Goal: Task Accomplishment & Management: Use online tool/utility

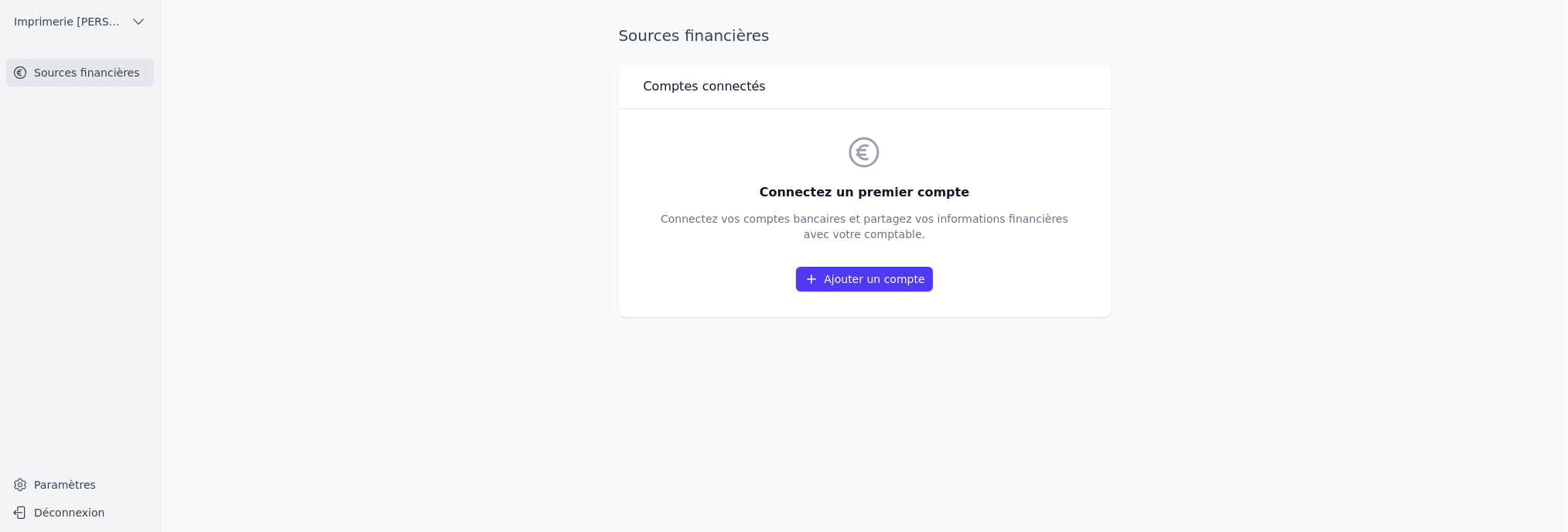
click at [879, 278] on link "Ajouter un compte" at bounding box center [864, 279] width 136 height 25
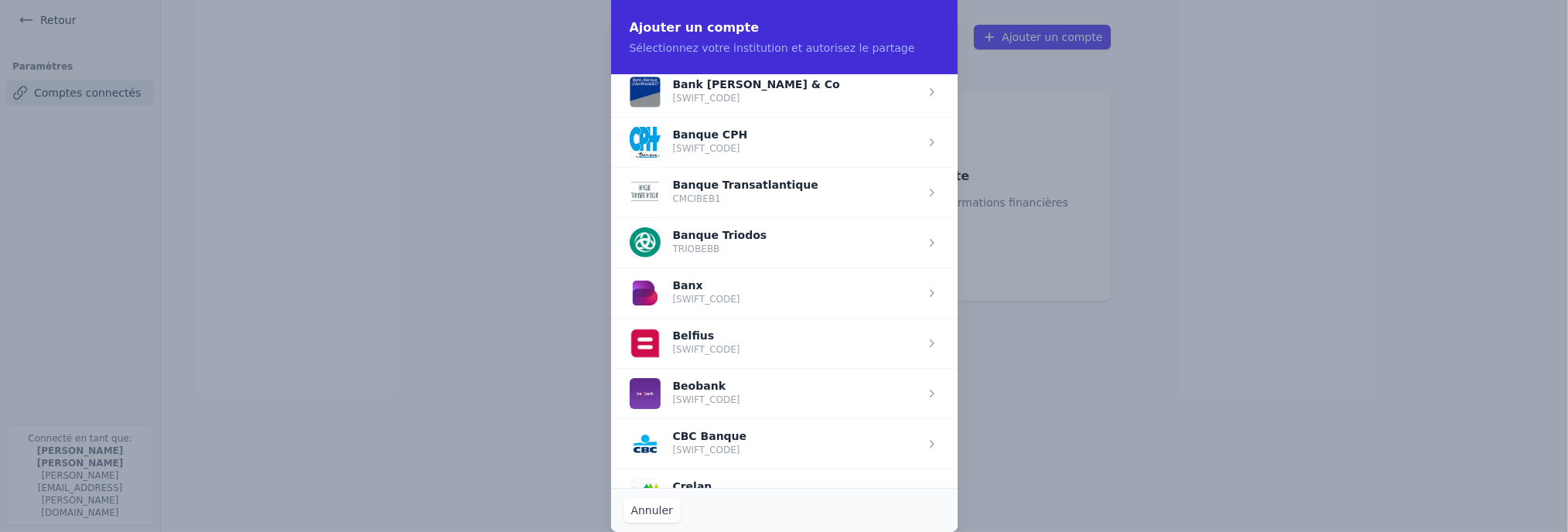
scroll to position [155, 0]
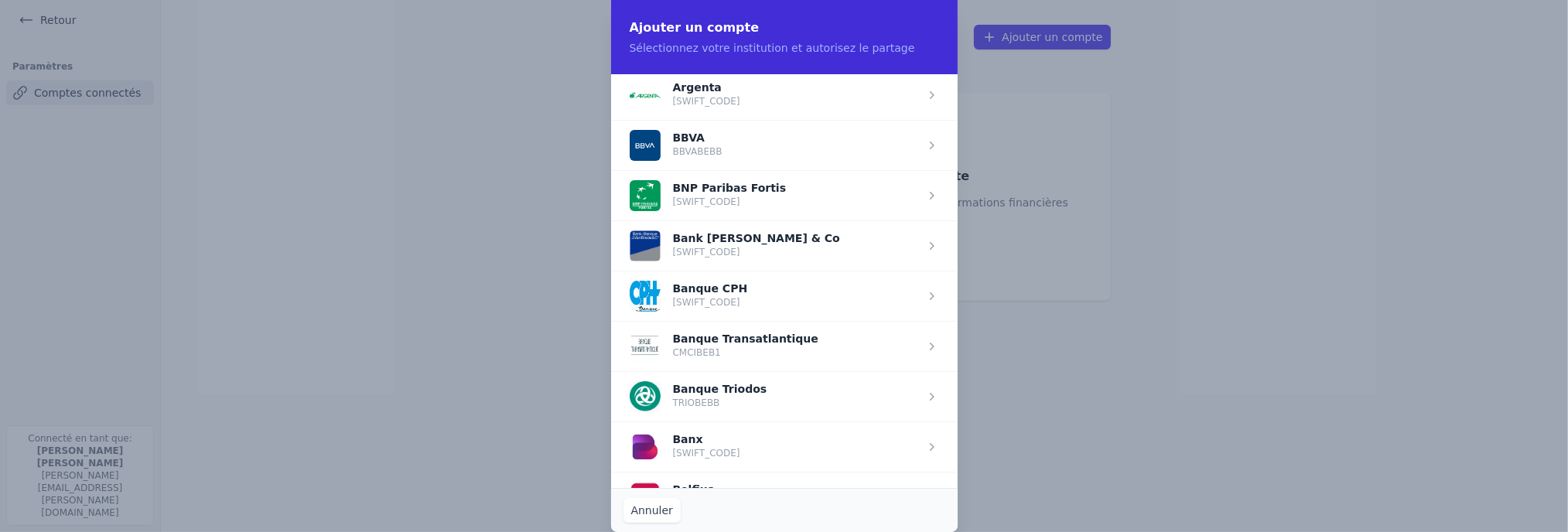
click at [801, 191] on span "button" at bounding box center [784, 195] width 347 height 50
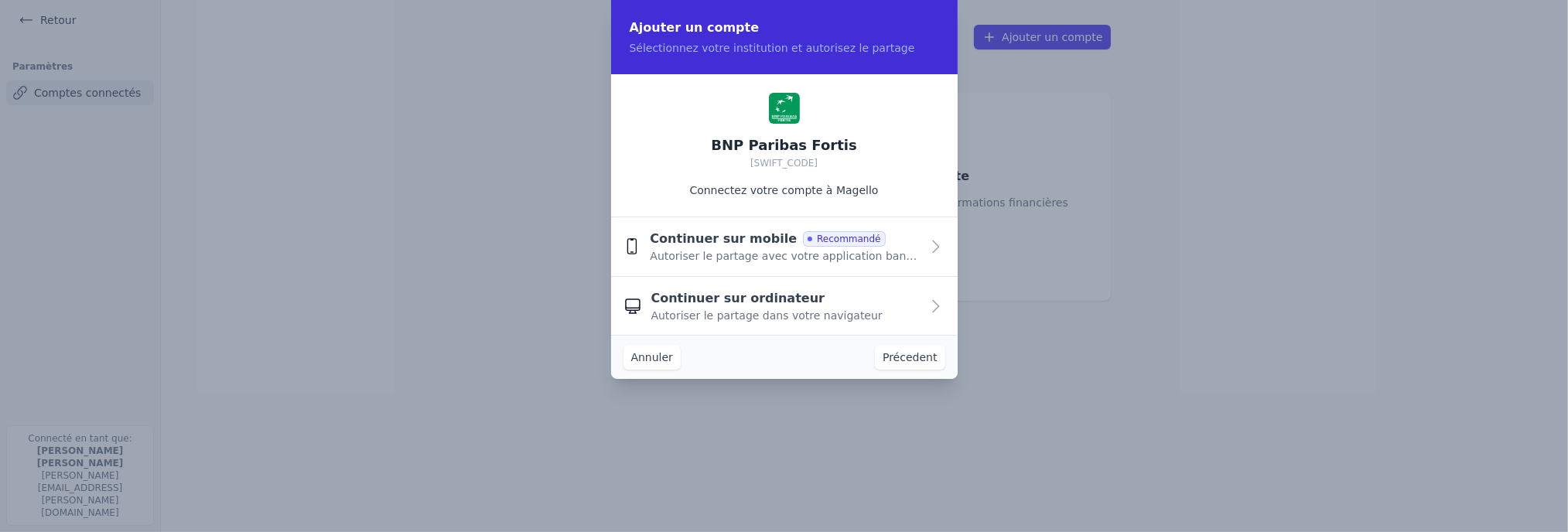
click at [717, 308] on span "Autoriser le partage dans votre navigateur" at bounding box center [767, 315] width 231 height 15
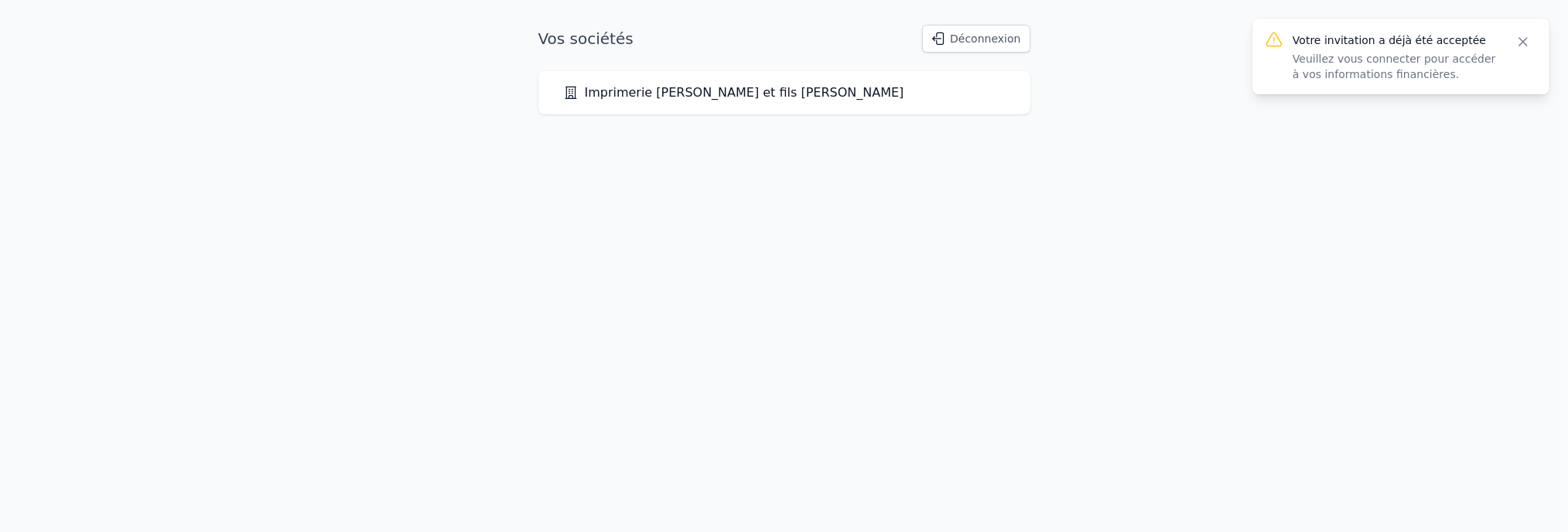
click at [647, 92] on link "Imprimerie [PERSON_NAME] et fils [PERSON_NAME]" at bounding box center [733, 93] width 341 height 19
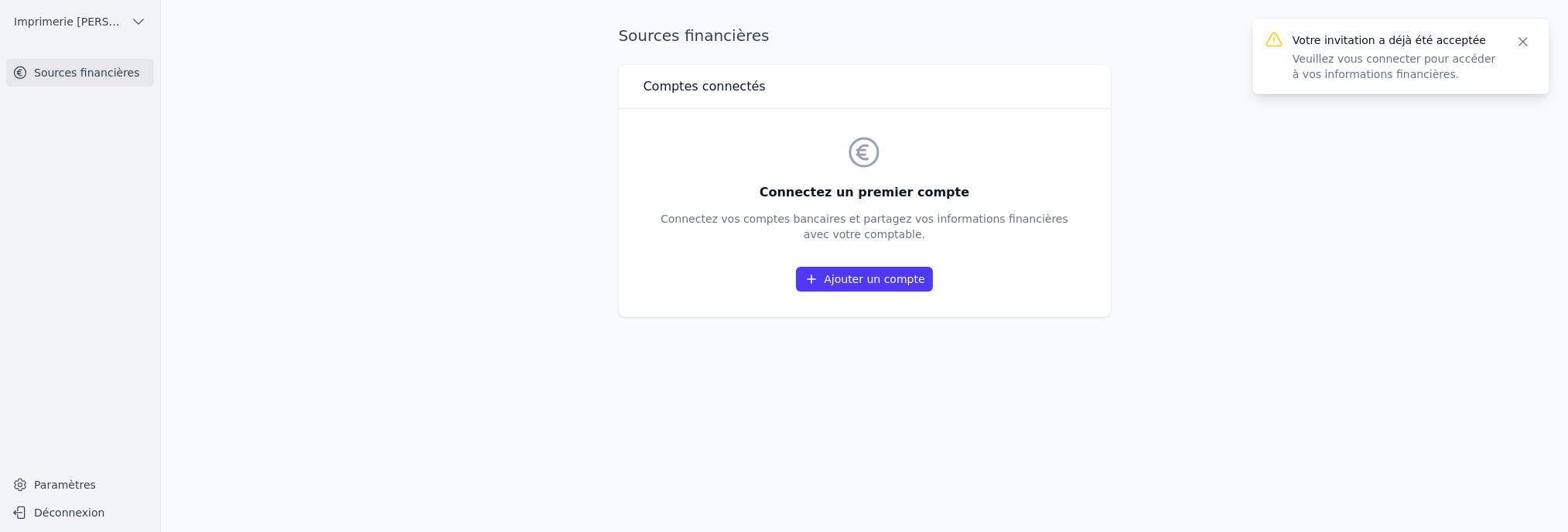
click at [861, 273] on link "Ajouter un compte" at bounding box center [864, 279] width 136 height 25
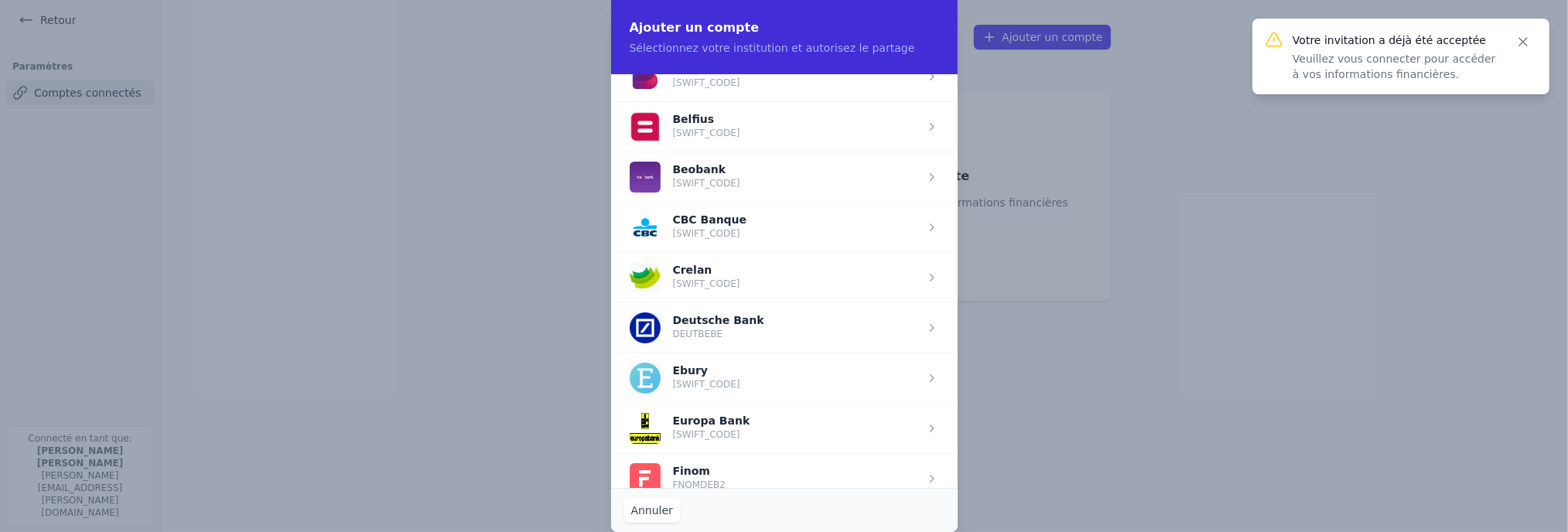
scroll to position [541, 0]
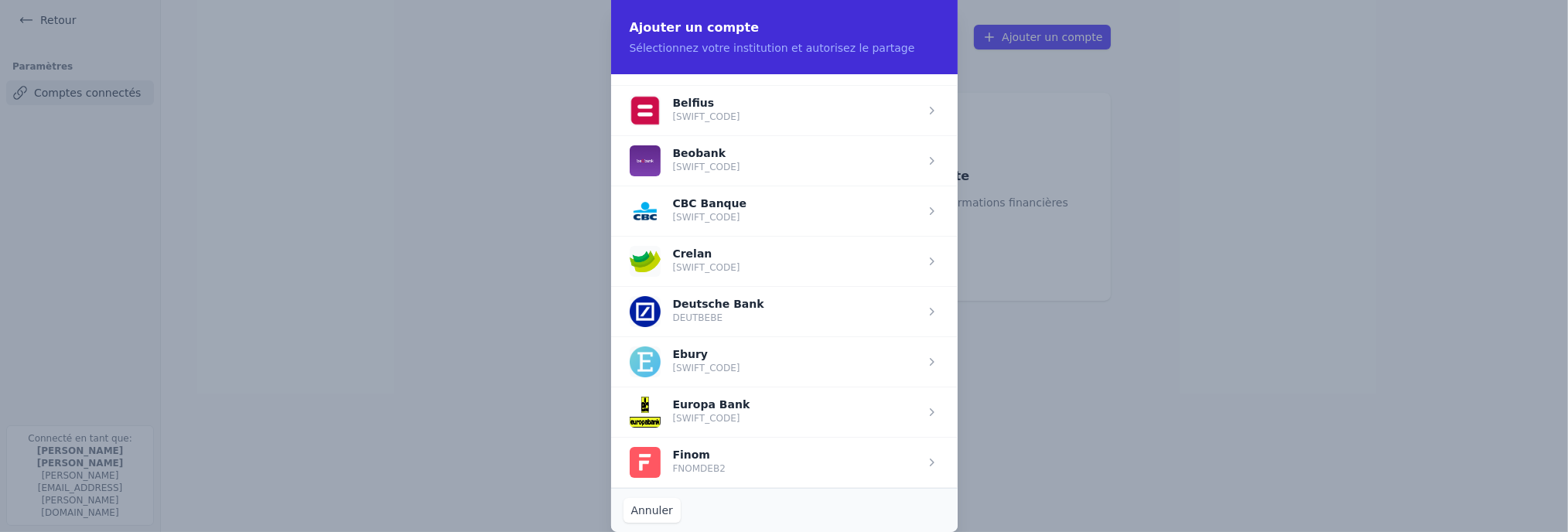
click at [715, 203] on span "button" at bounding box center [784, 210] width 347 height 50
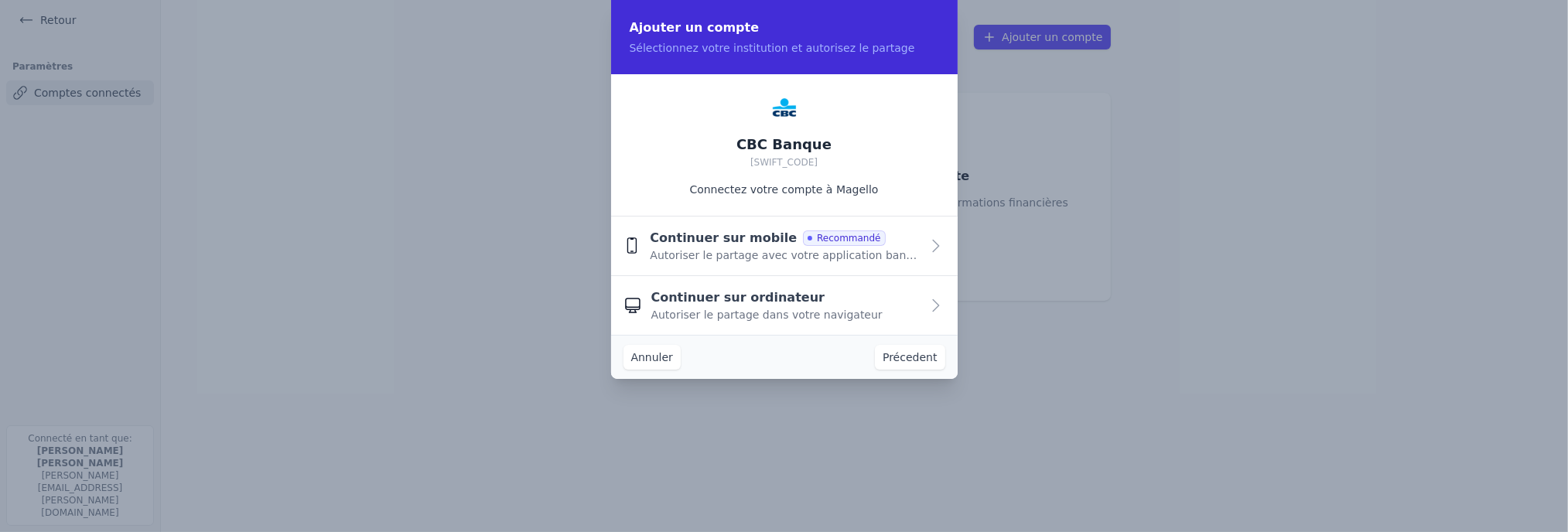
scroll to position [0, 0]
click at [723, 304] on span "Continuer sur ordinateur" at bounding box center [738, 298] width 174 height 19
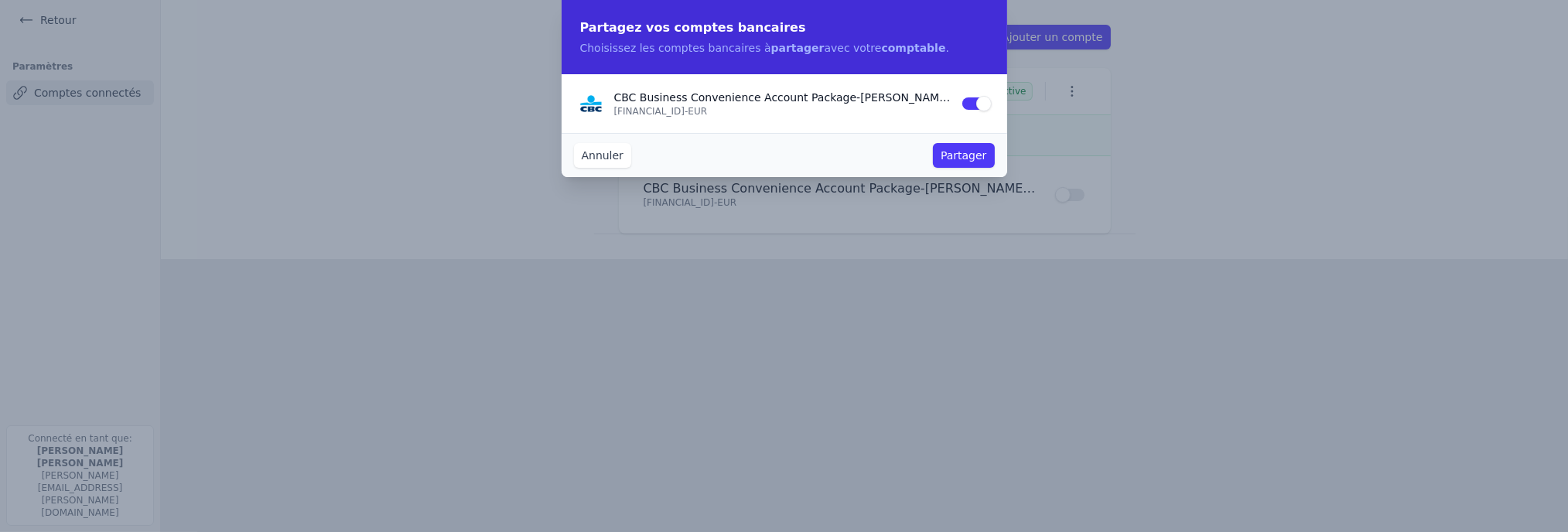
click at [959, 164] on button "Partager" at bounding box center [963, 155] width 61 height 25
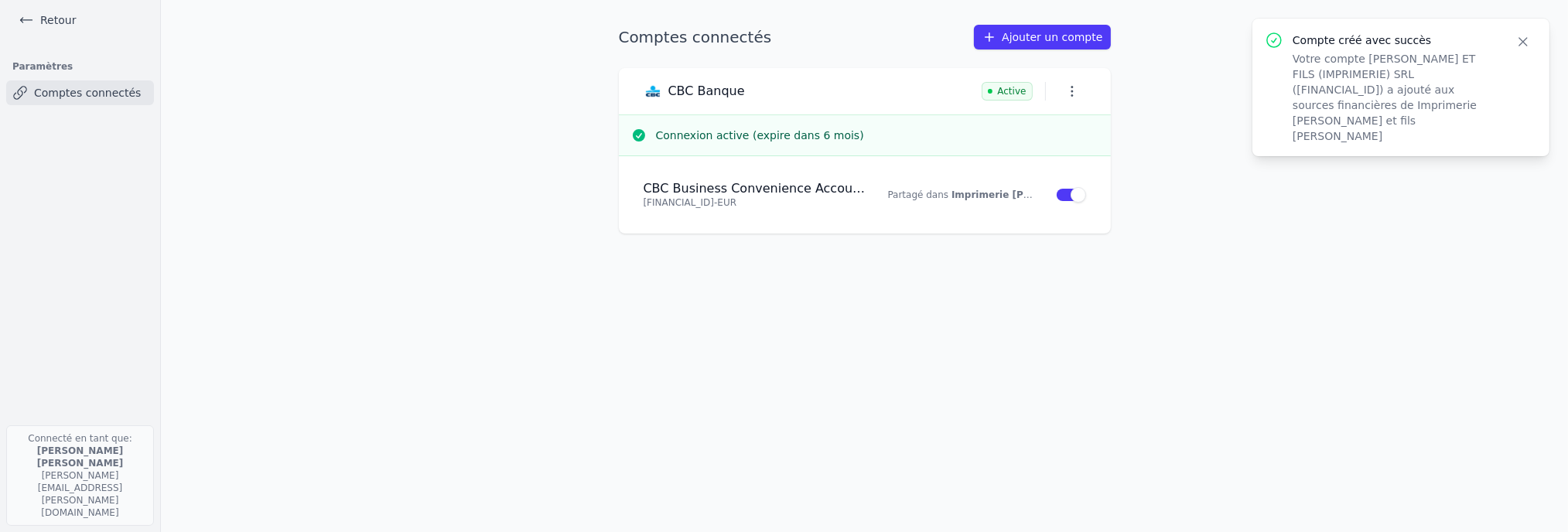
click at [1040, 36] on link "Ajouter un compte" at bounding box center [1042, 37] width 136 height 25
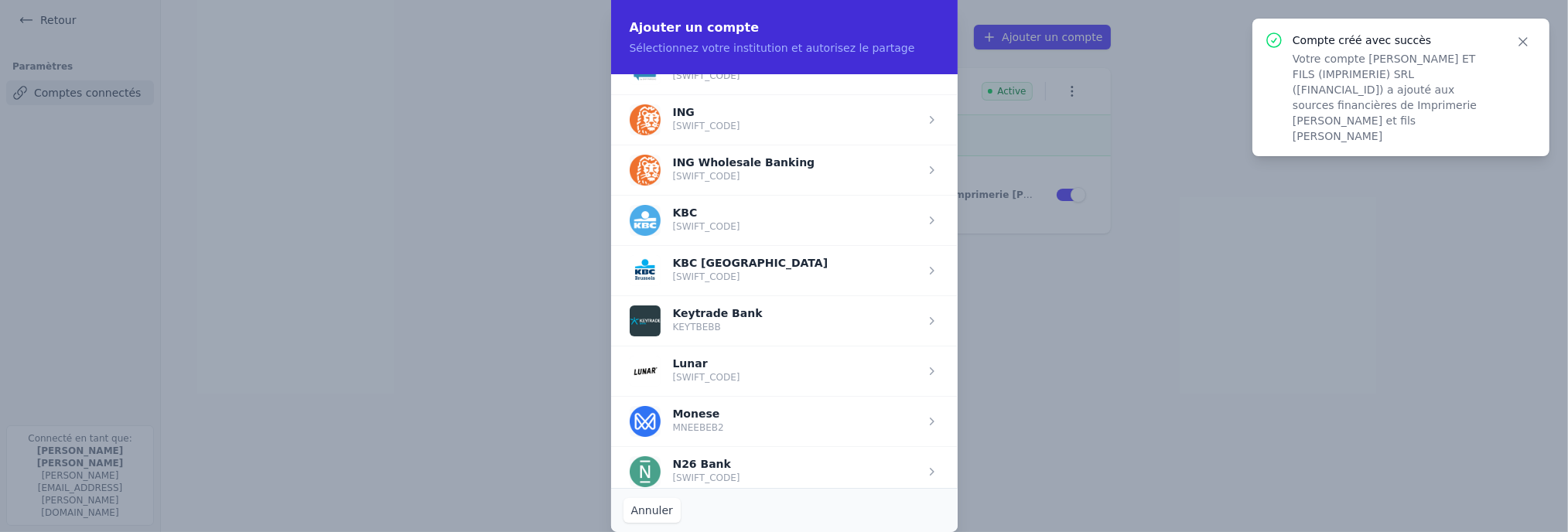
scroll to position [1004, 0]
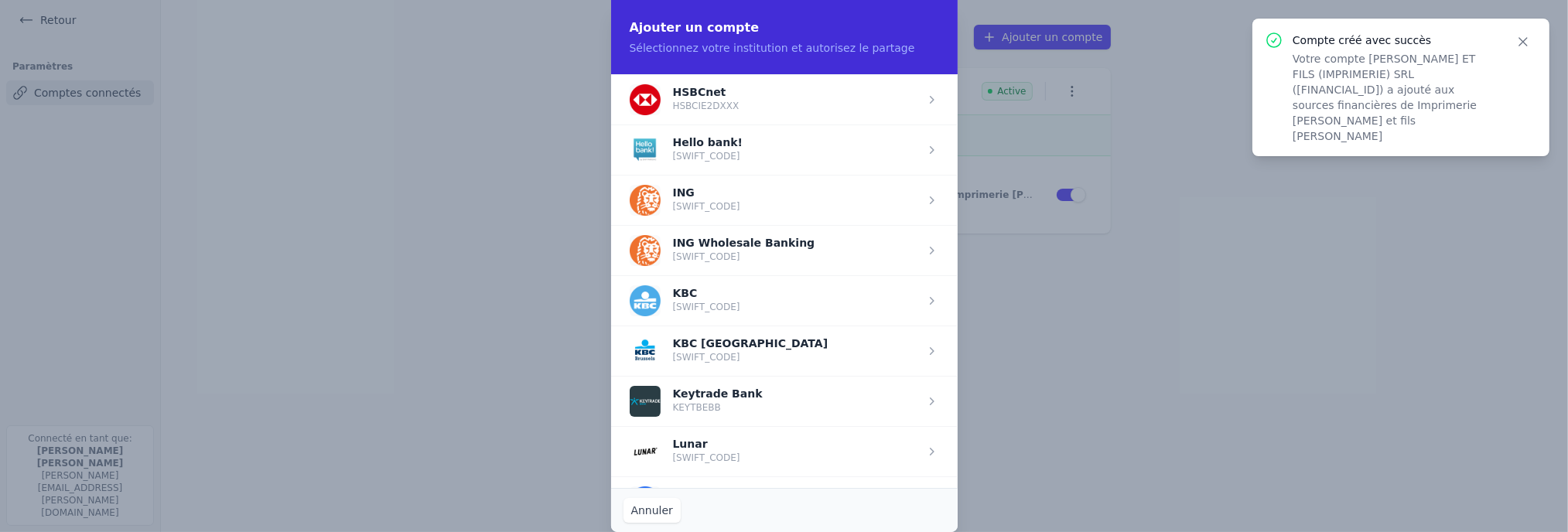
click at [688, 196] on span "button" at bounding box center [784, 200] width 347 height 50
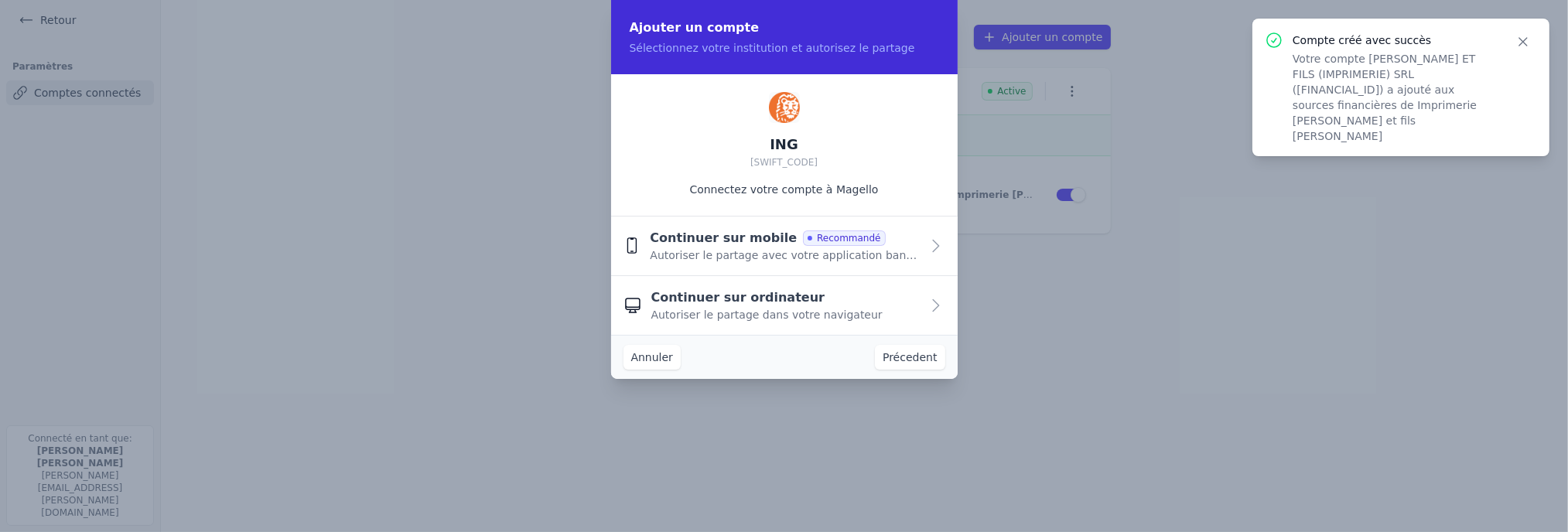
scroll to position [0, 0]
click at [717, 305] on span "Continuer sur ordinateur" at bounding box center [738, 298] width 174 height 19
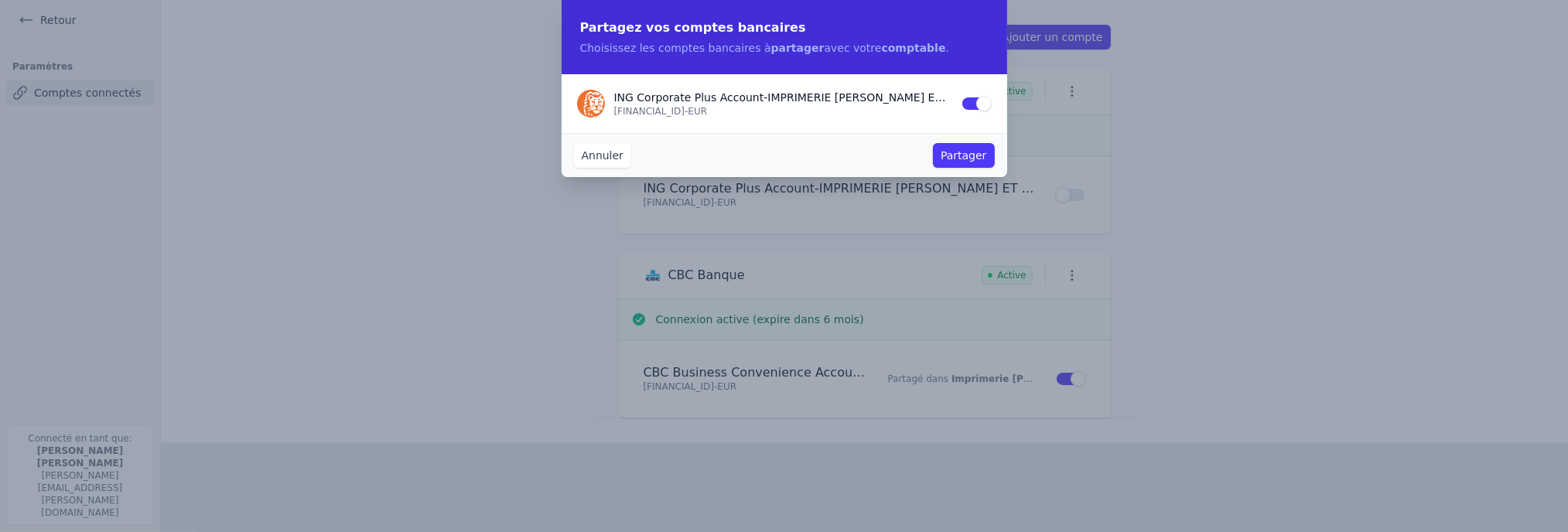
click at [973, 162] on button "Partager" at bounding box center [963, 155] width 61 height 25
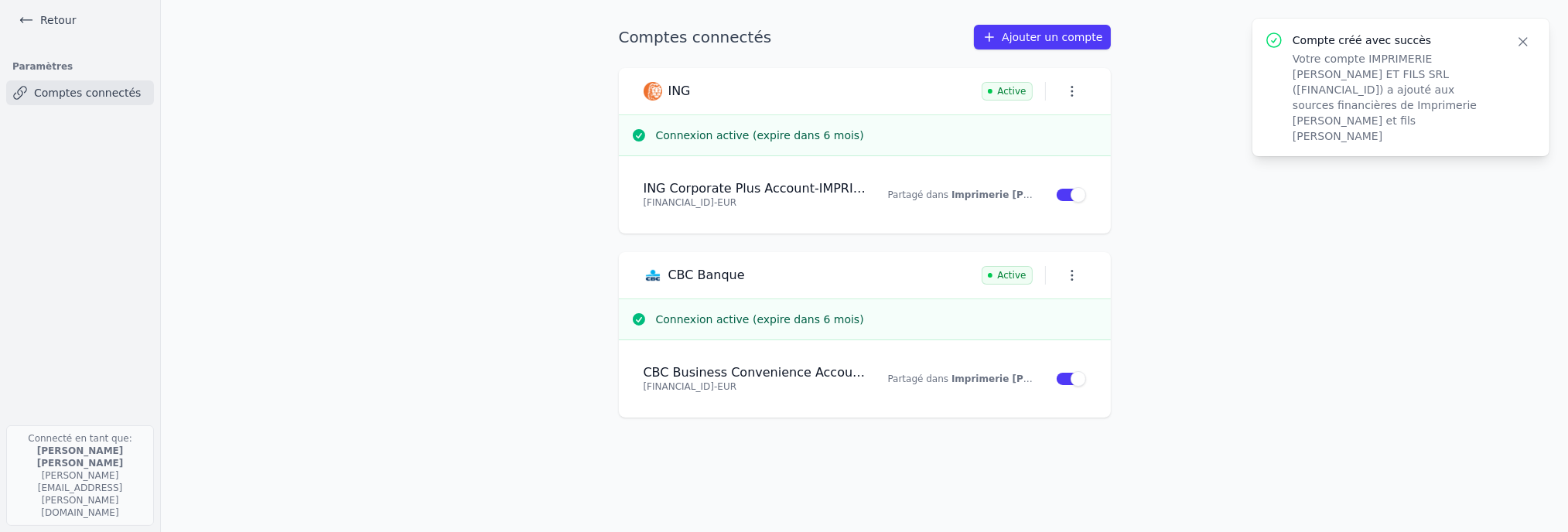
click at [1027, 36] on link "Ajouter un compte" at bounding box center [1042, 37] width 136 height 25
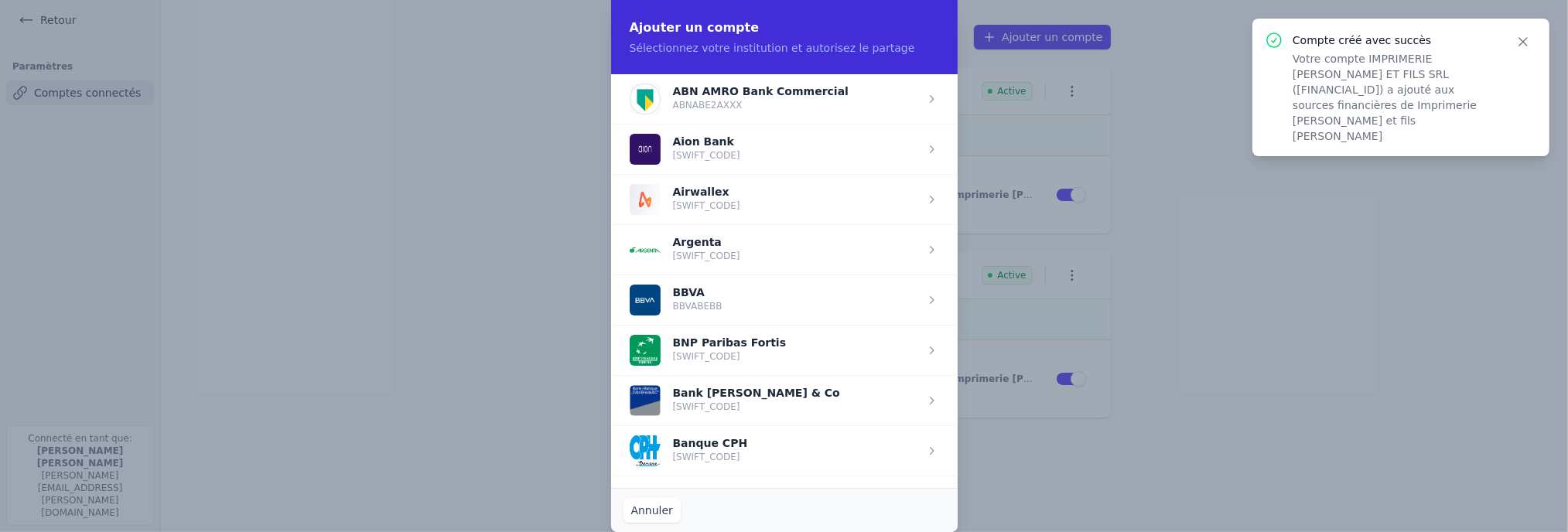
click at [720, 352] on span "button" at bounding box center [784, 350] width 347 height 50
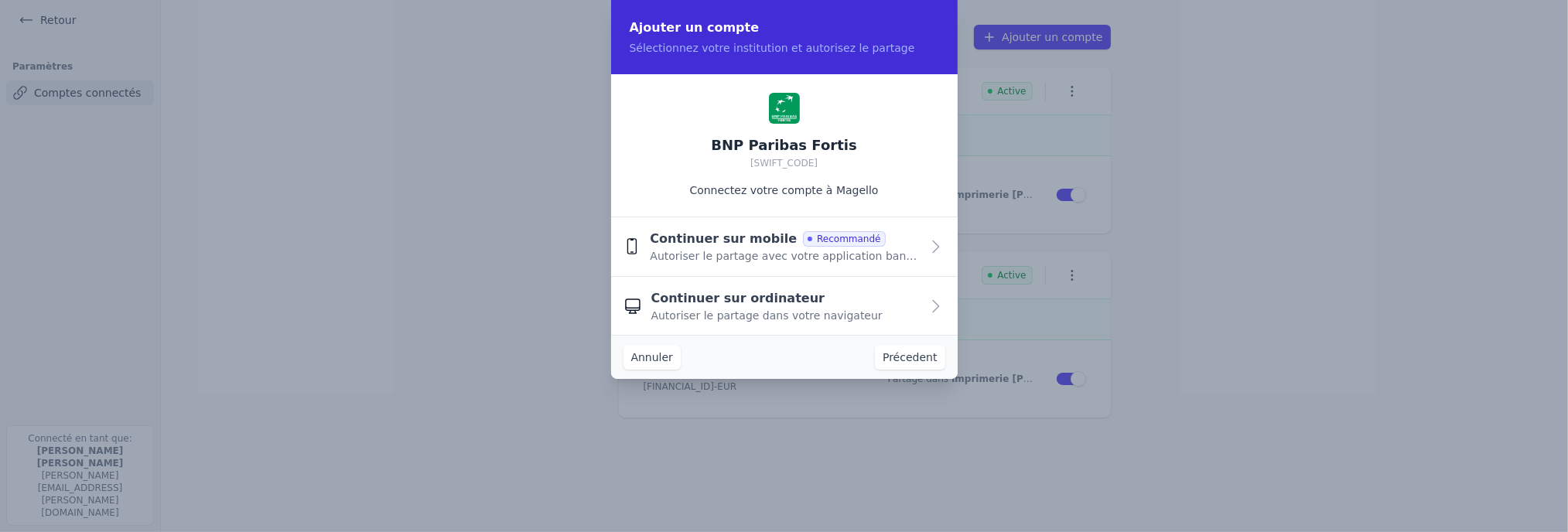
click at [756, 319] on span "Autoriser le partage dans votre navigateur" at bounding box center [767, 315] width 231 height 15
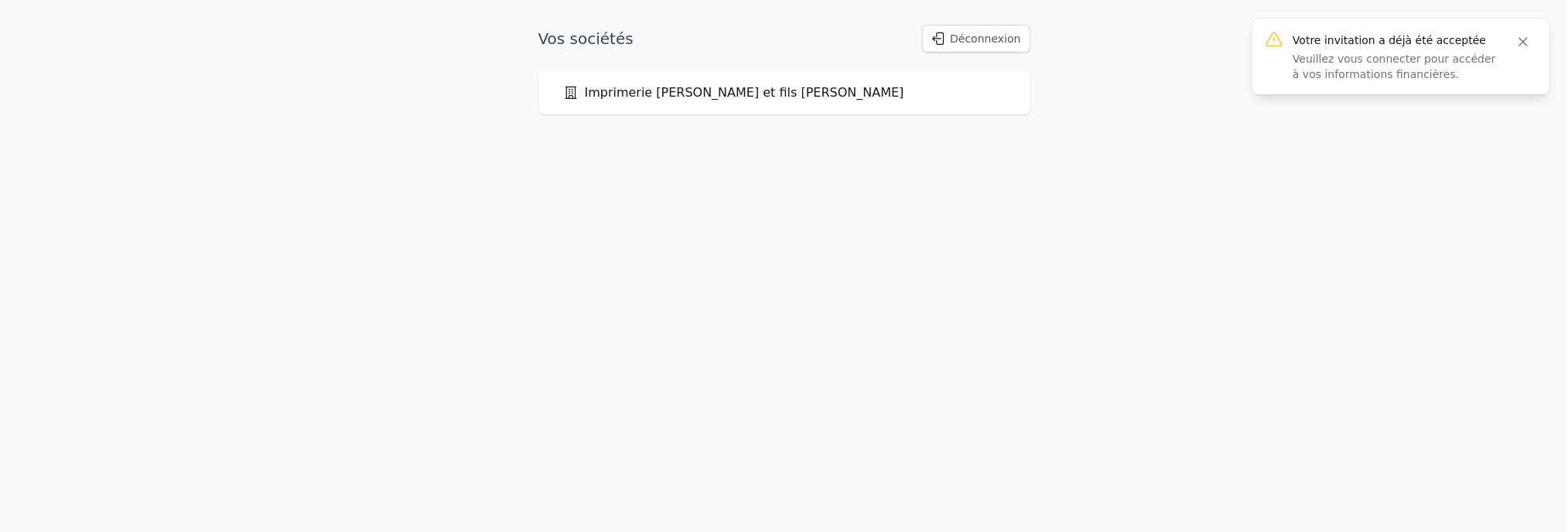
click at [972, 39] on button "Déconnexion" at bounding box center [975, 39] width 108 height 28
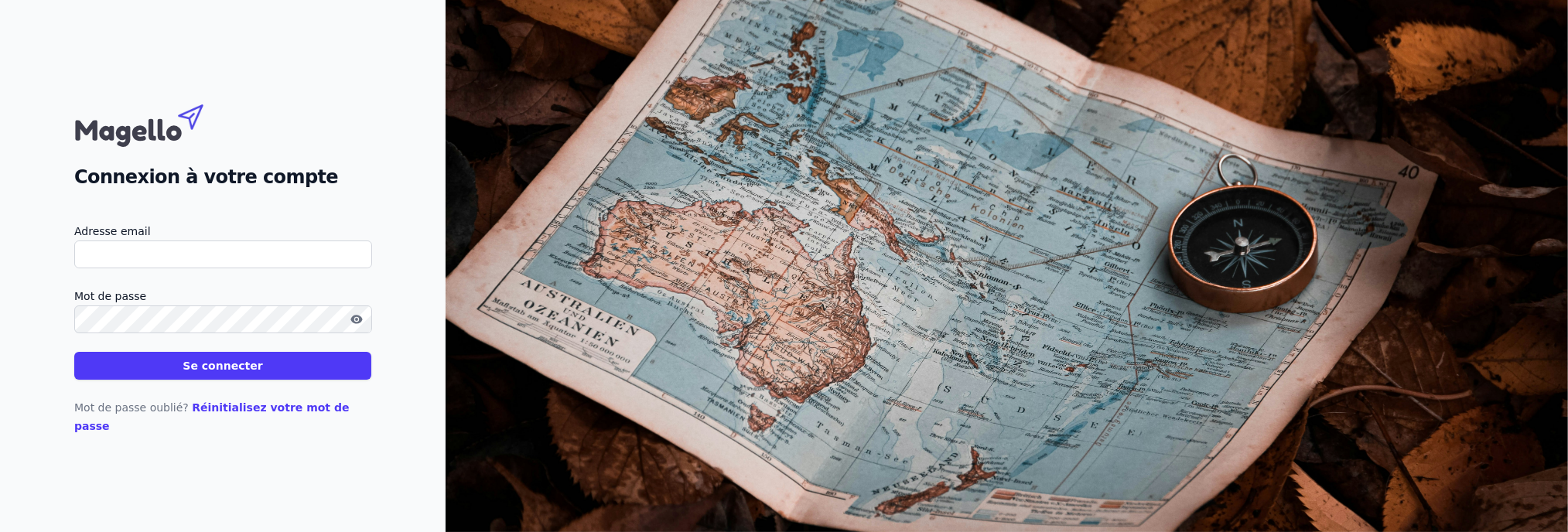
type input "[EMAIL_ADDRESS][DOMAIN_NAME]"
click at [224, 377] on button "Se connecter" at bounding box center [223, 366] width 297 height 28
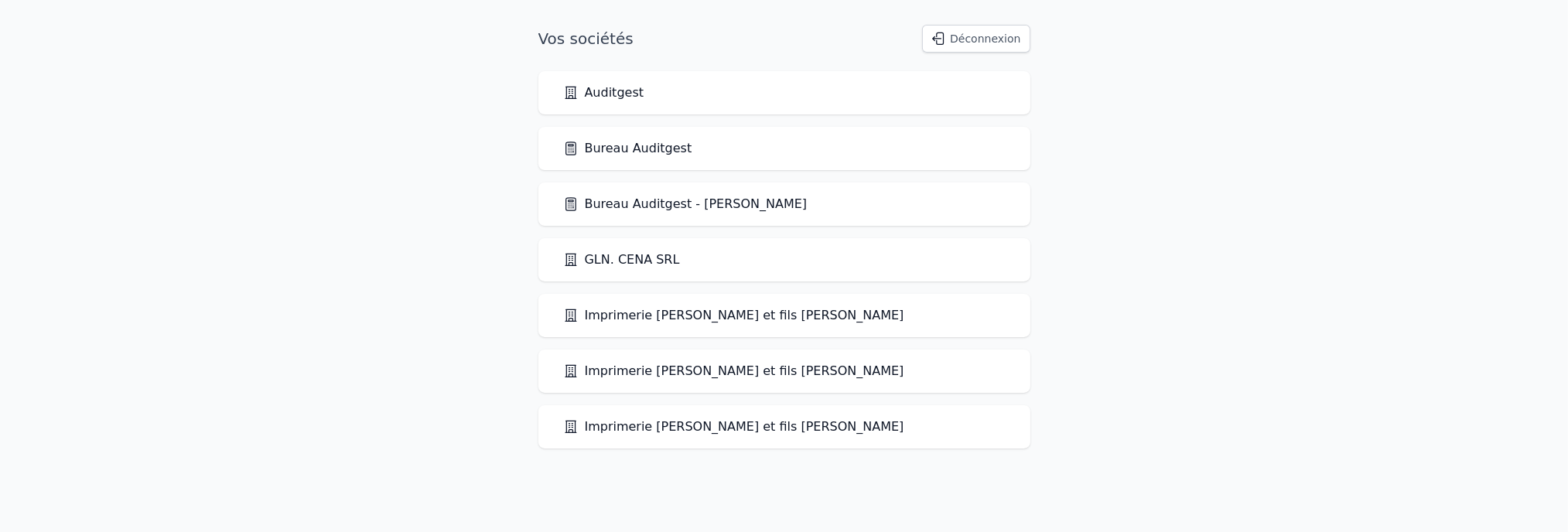
click at [648, 155] on link "Bureau Auditgest" at bounding box center [627, 148] width 129 height 19
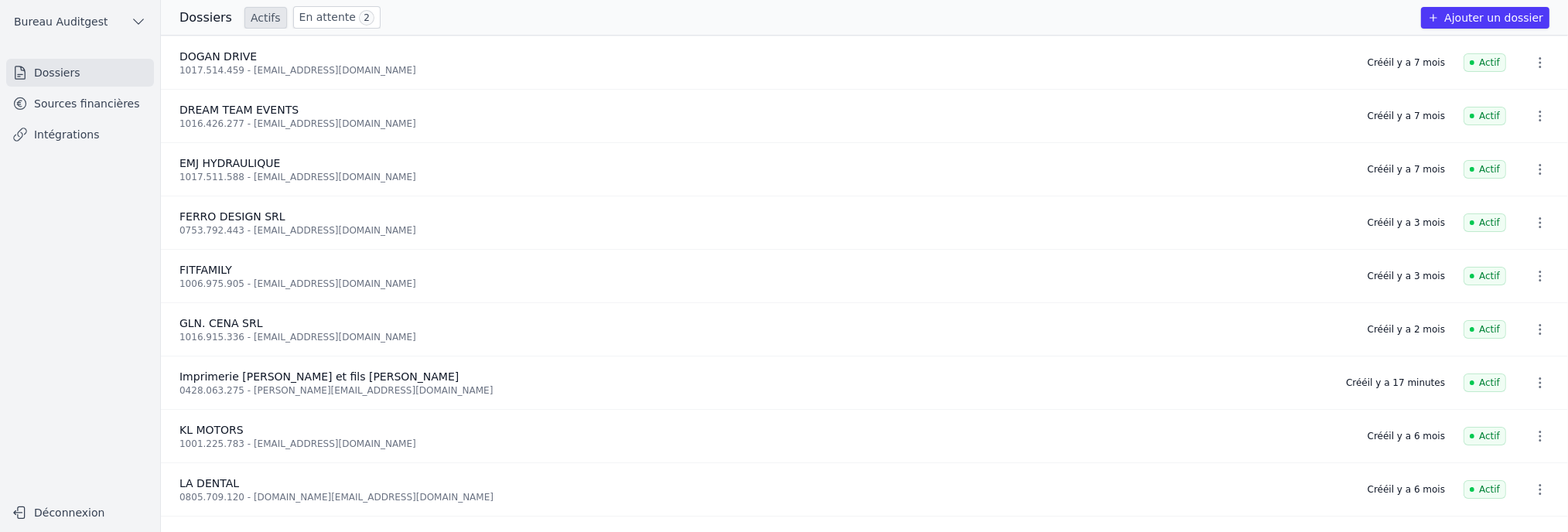
scroll to position [77, 0]
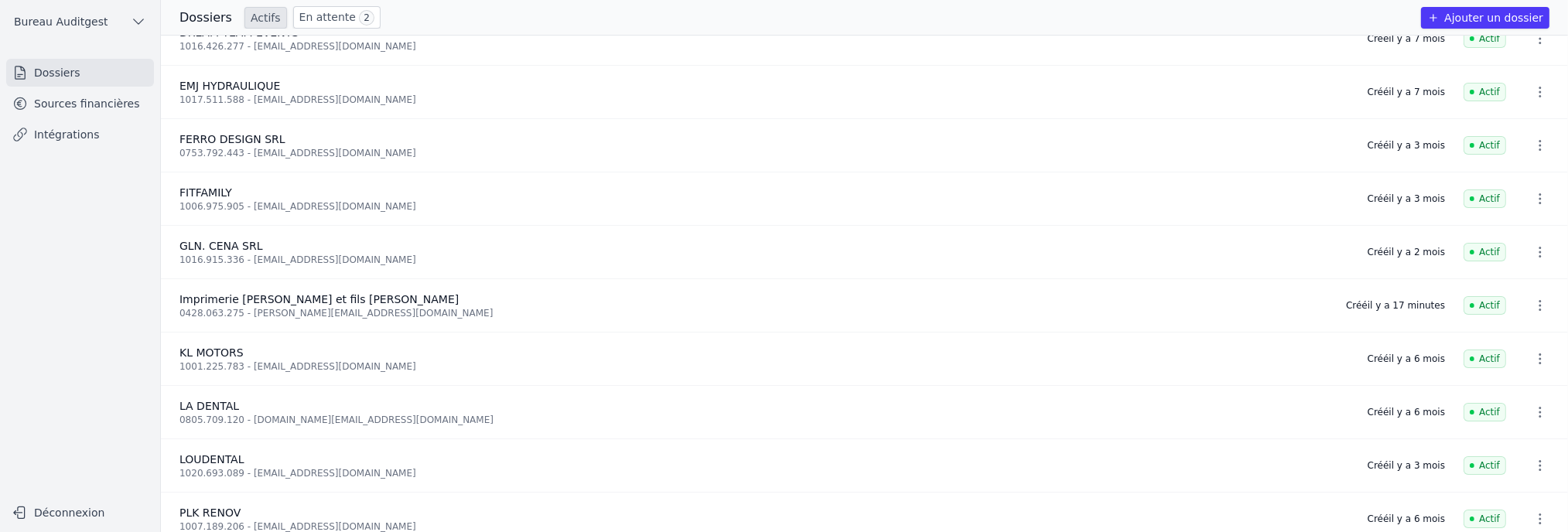
click at [1532, 302] on icon "button" at bounding box center [1540, 305] width 15 height 15
click at [85, 97] on div at bounding box center [784, 266] width 1568 height 532
click at [87, 103] on link "Sources financières" at bounding box center [80, 104] width 148 height 28
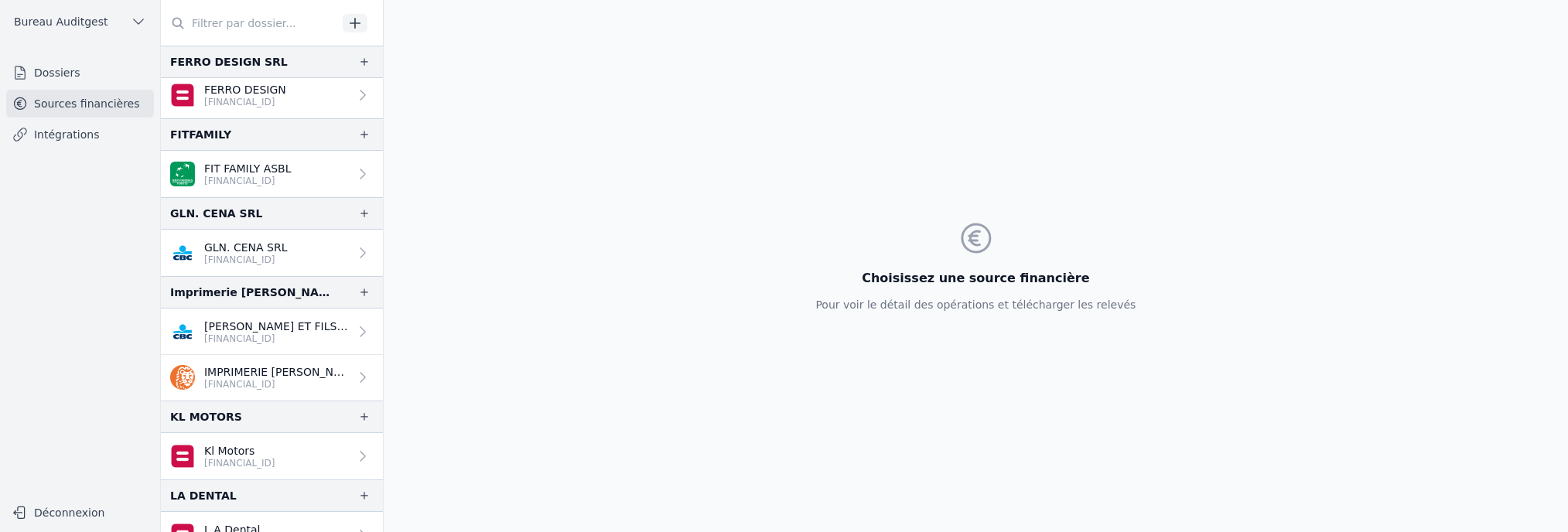
scroll to position [309, 0]
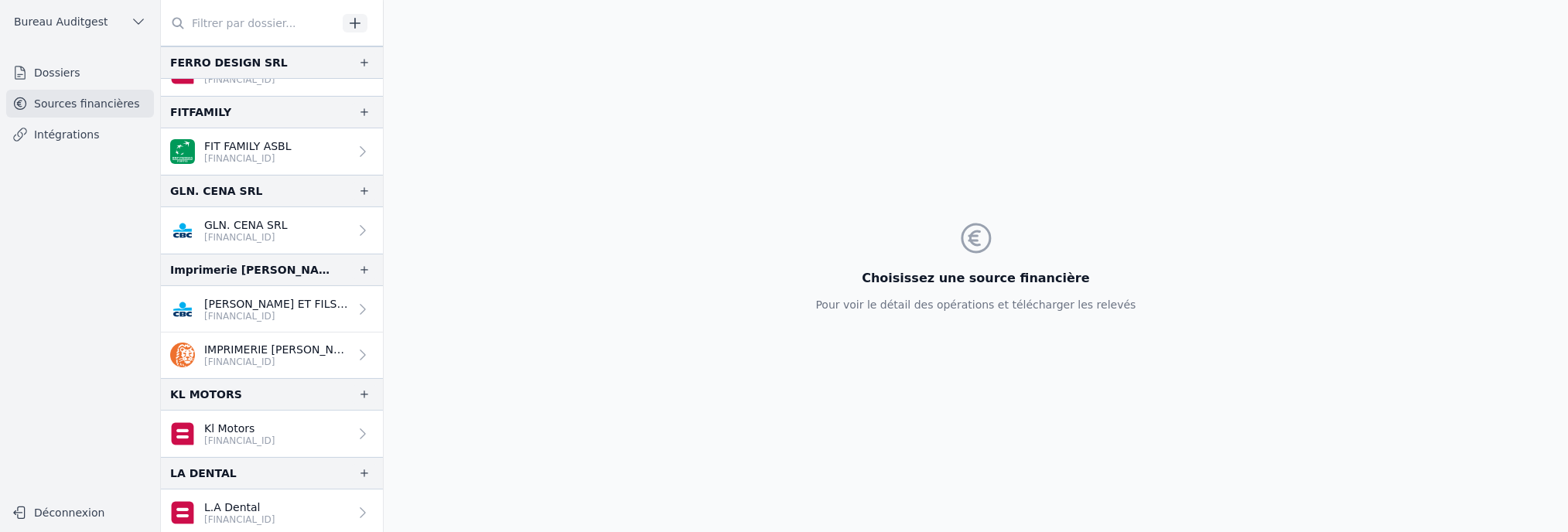
click at [257, 301] on p "[PERSON_NAME] ET FILS (IMPRIMERIE) SRL" at bounding box center [276, 304] width 145 height 15
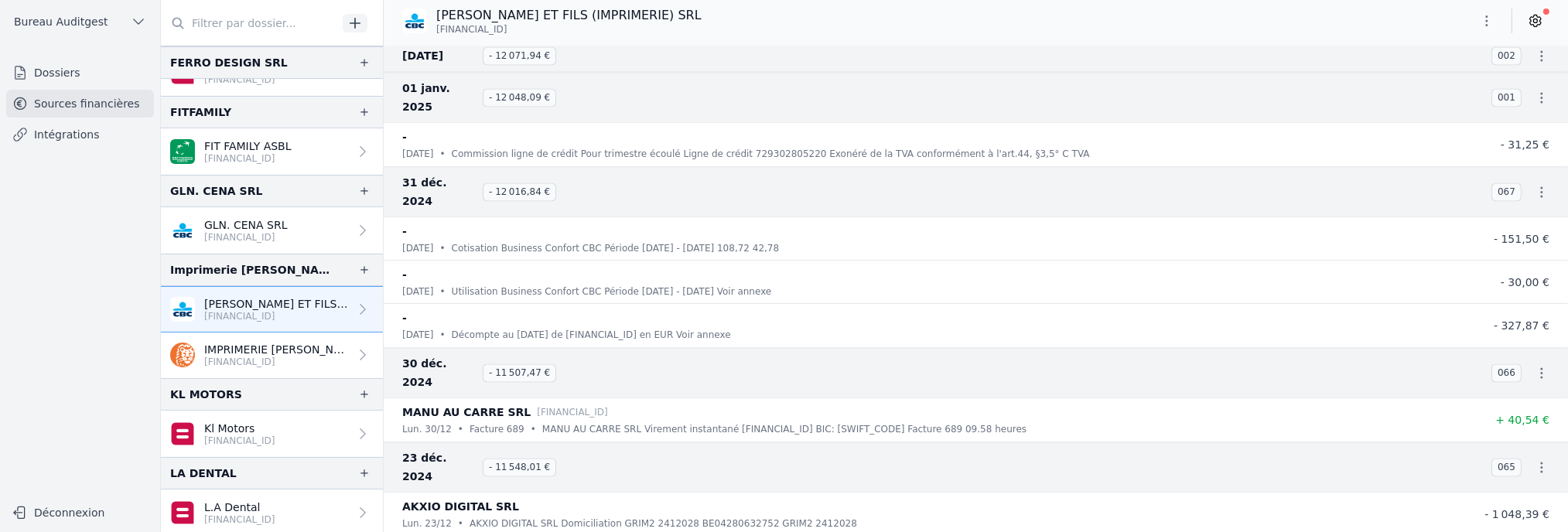
scroll to position [12910, 0]
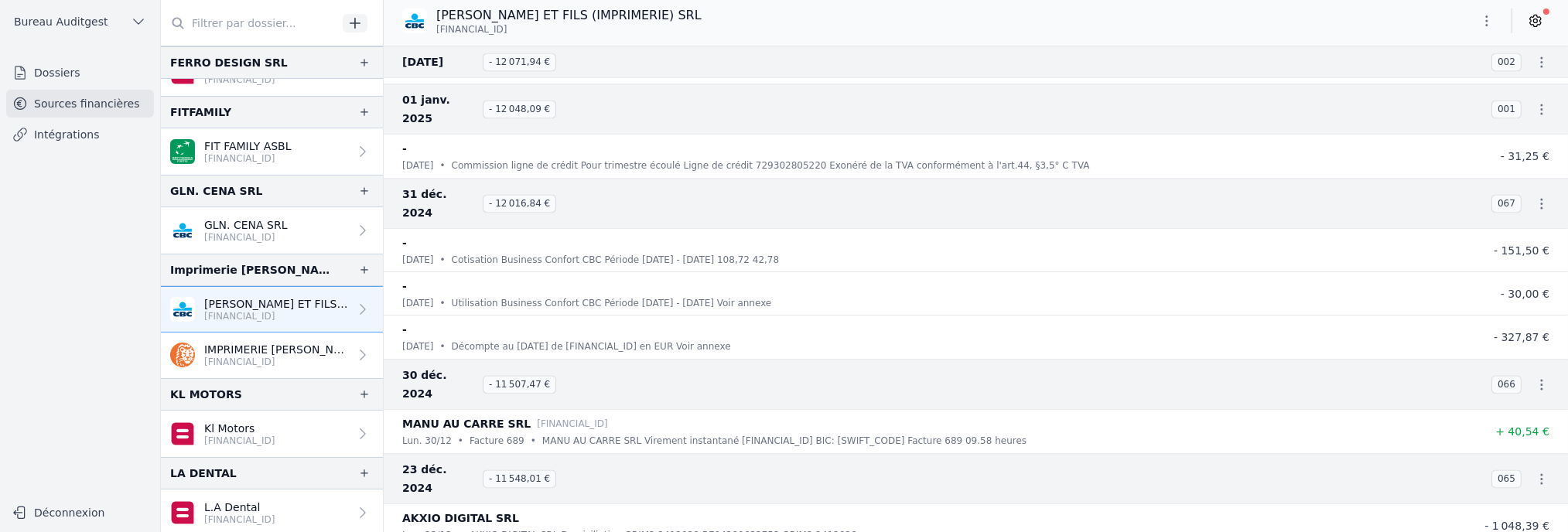
click at [60, 131] on link "Intégrations" at bounding box center [80, 135] width 148 height 28
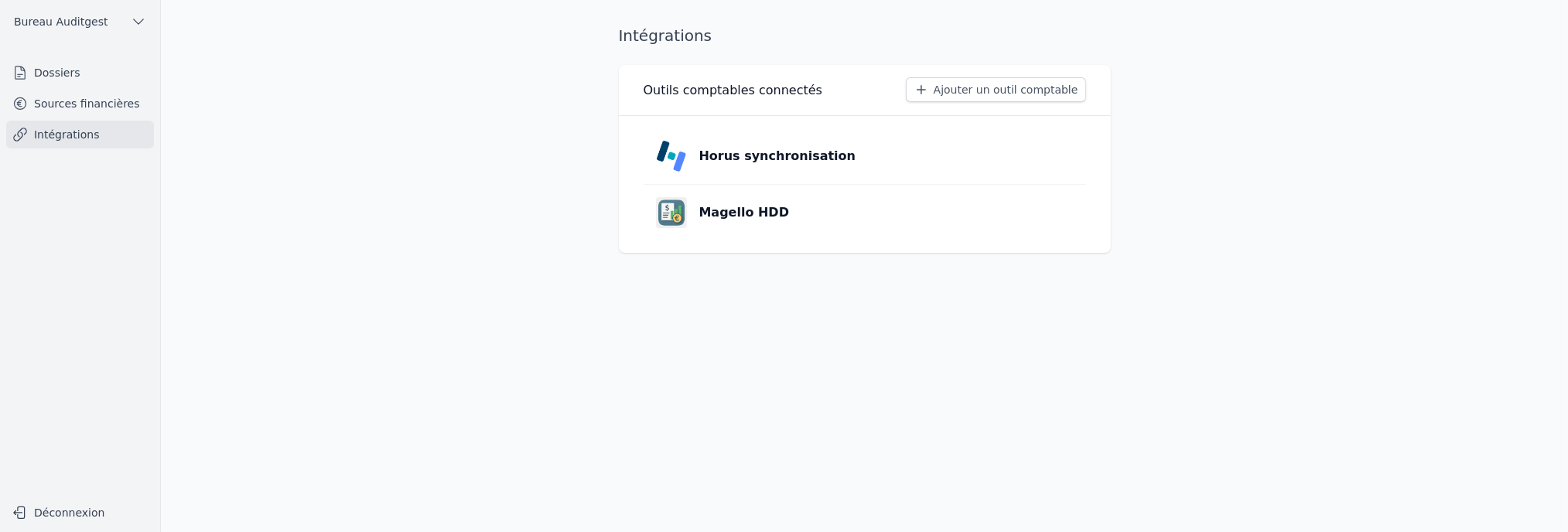
click at [739, 159] on p "Horus synchronisation" at bounding box center [777, 156] width 157 height 19
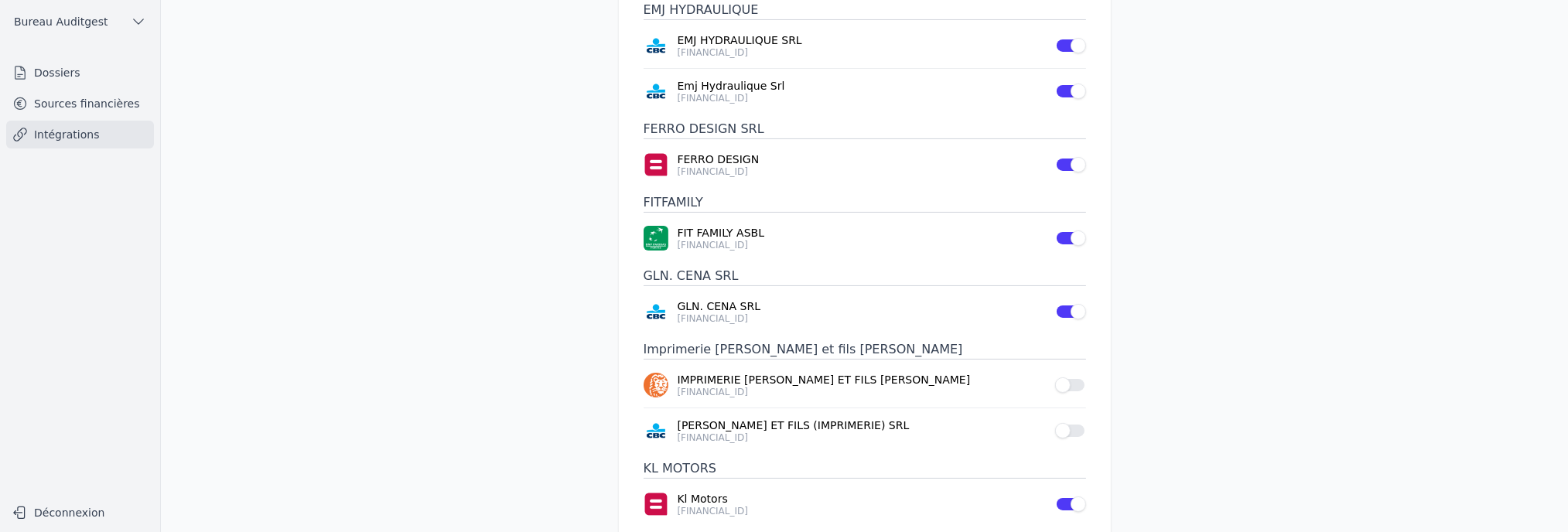
scroll to position [387, 0]
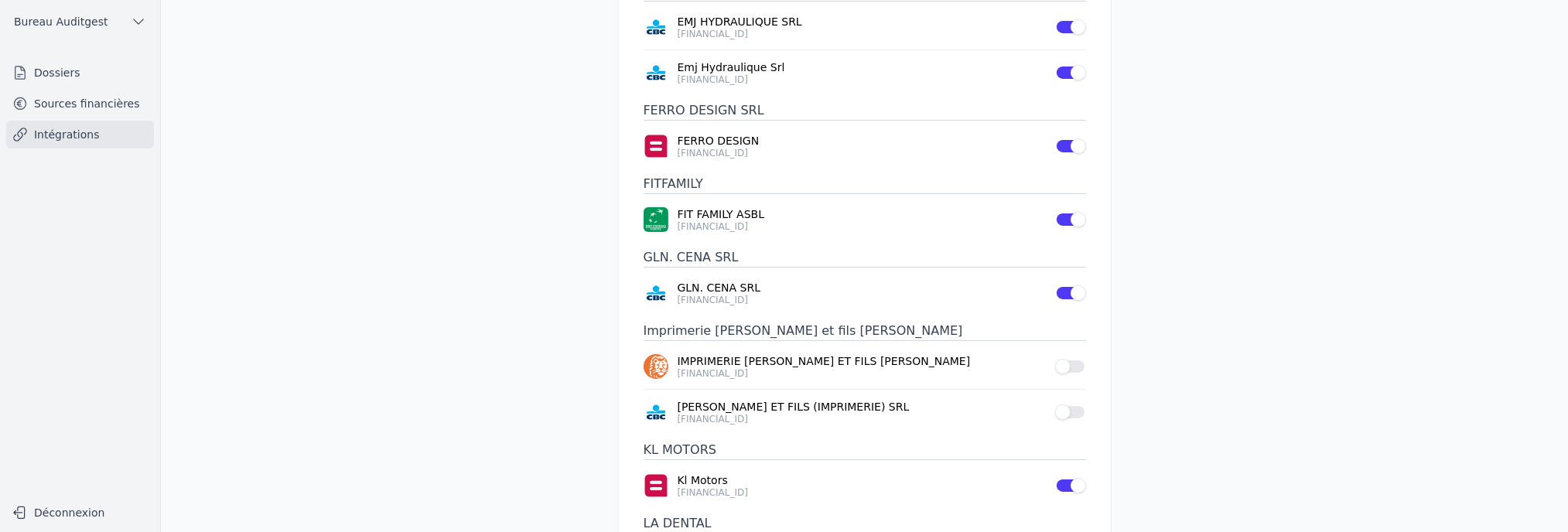
click at [1078, 359] on button "Use setting" at bounding box center [1071, 367] width 31 height 15
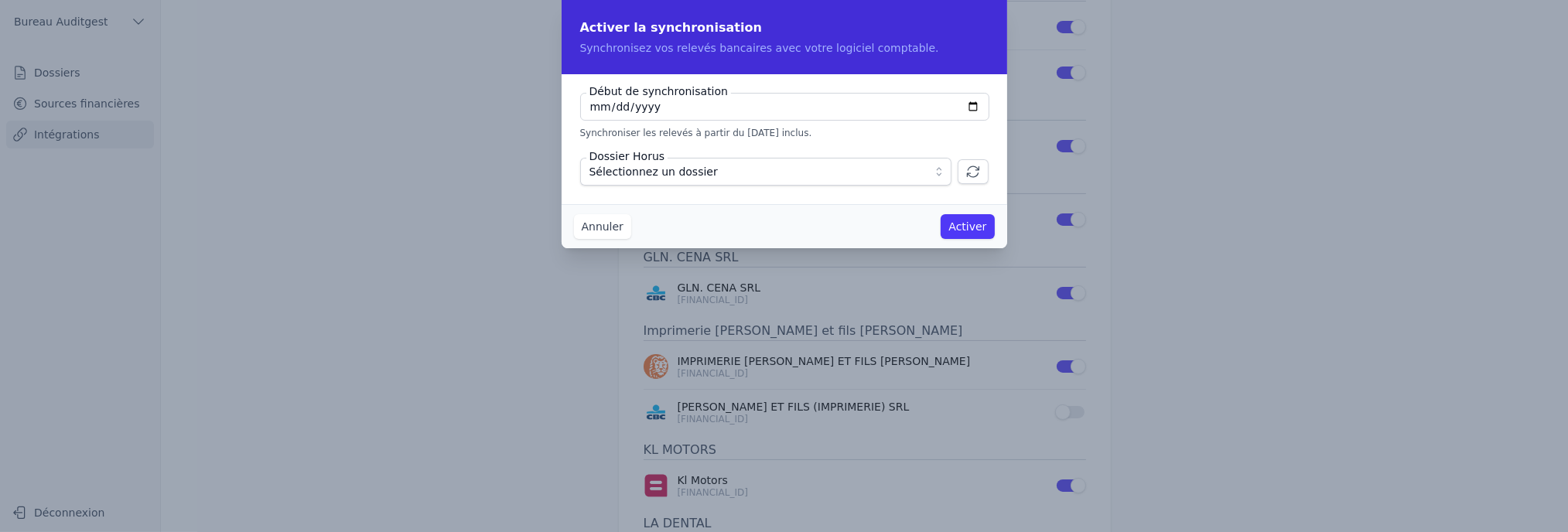
click at [971, 105] on input "[DATE]" at bounding box center [784, 107] width 409 height 28
type input "[DATE]"
click at [896, 169] on span "Sélectionnez un dossier" at bounding box center [755, 172] width 331 height 19
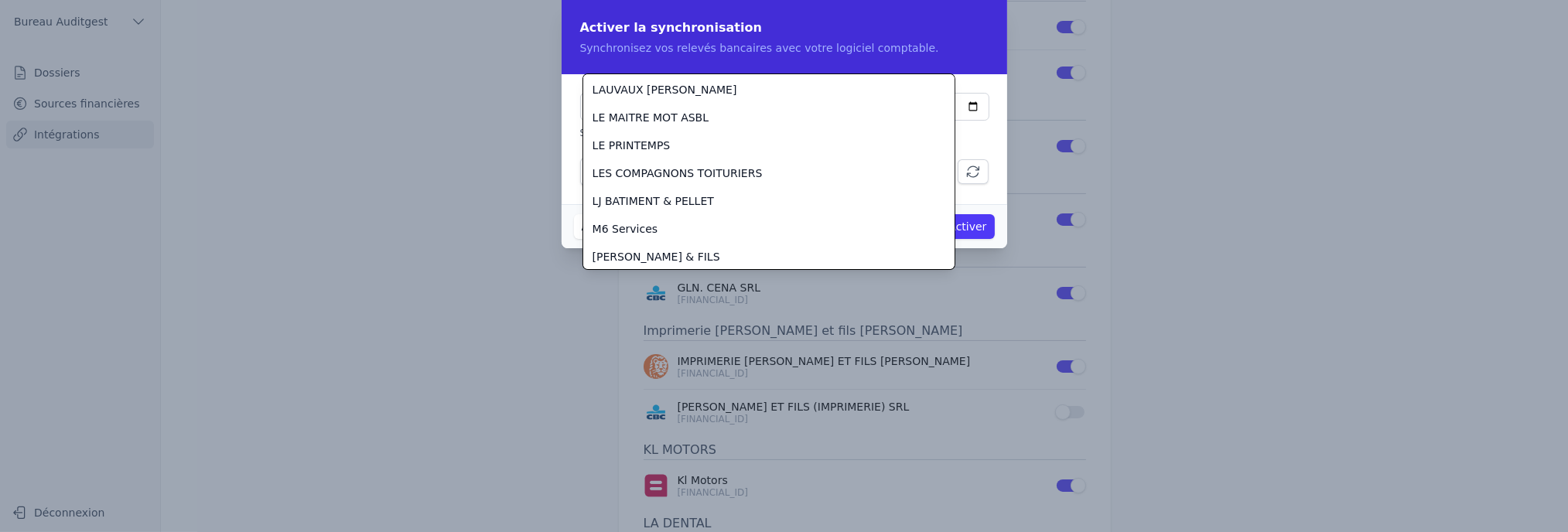
scroll to position [1160, 0]
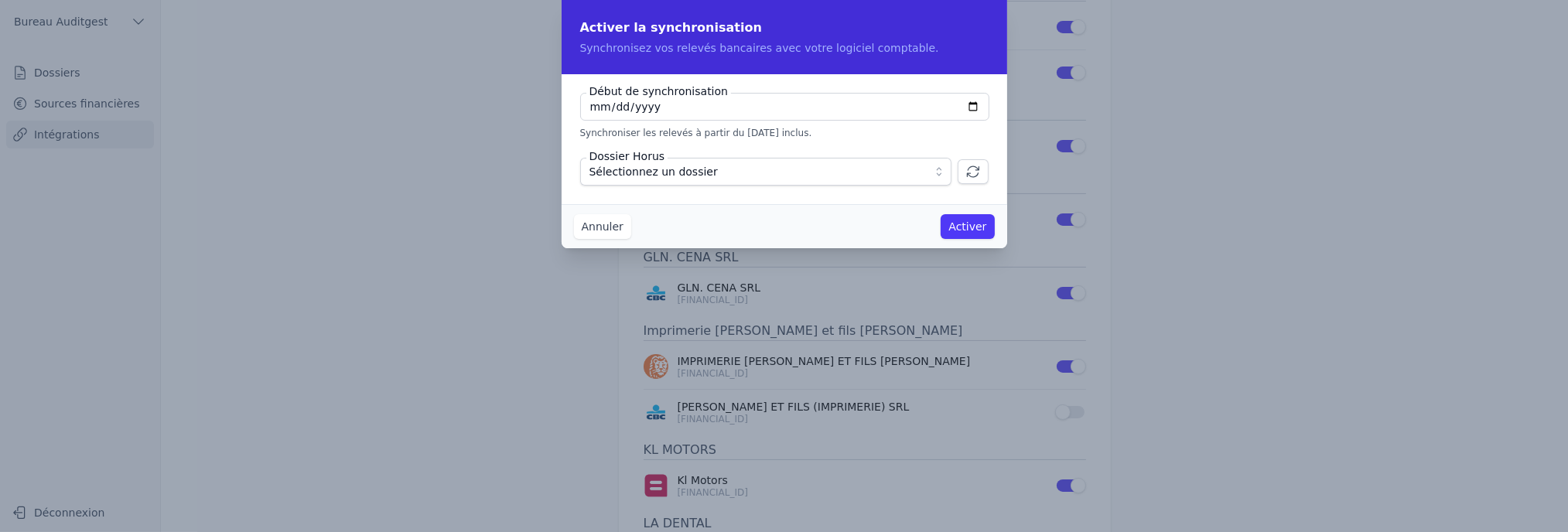
click at [973, 173] on icon "button" at bounding box center [973, 172] width 15 height 15
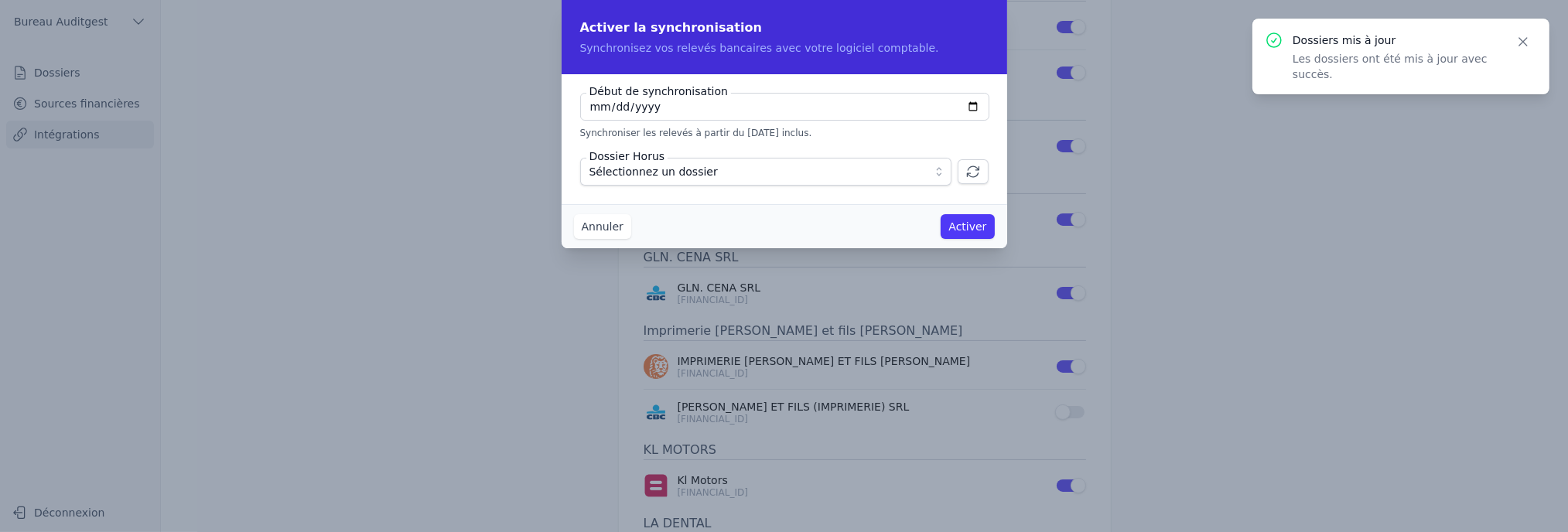
click at [842, 172] on span "Sélectionnez un dossier" at bounding box center [755, 172] width 331 height 19
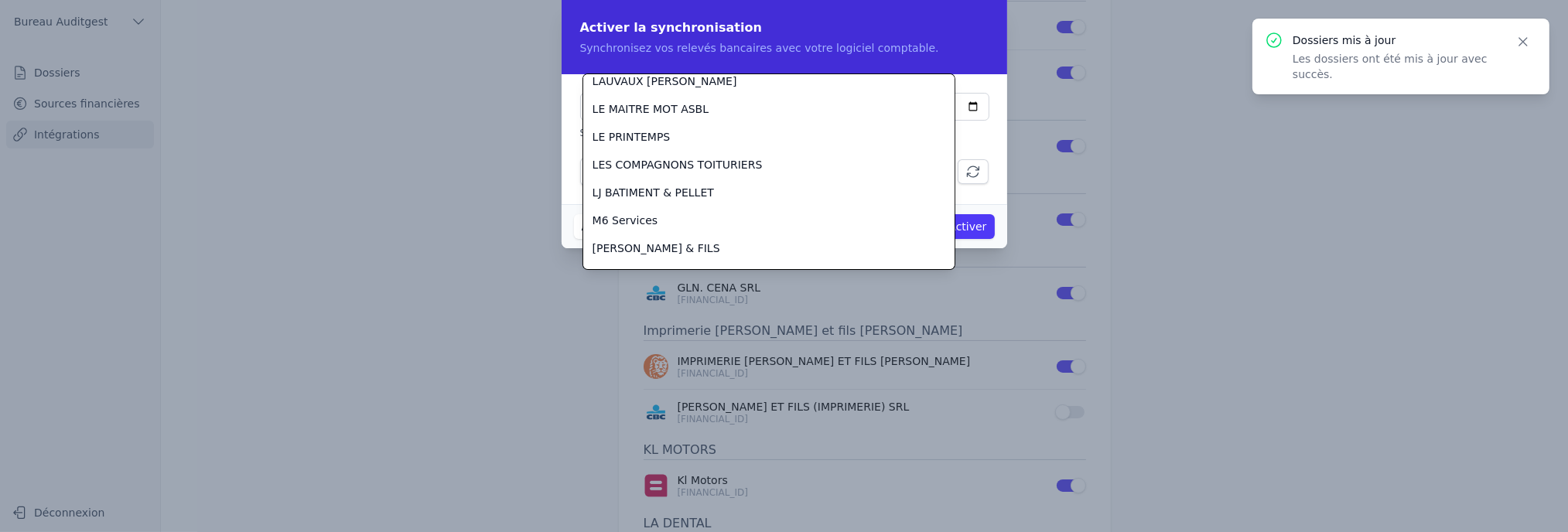
scroll to position [1236, 0]
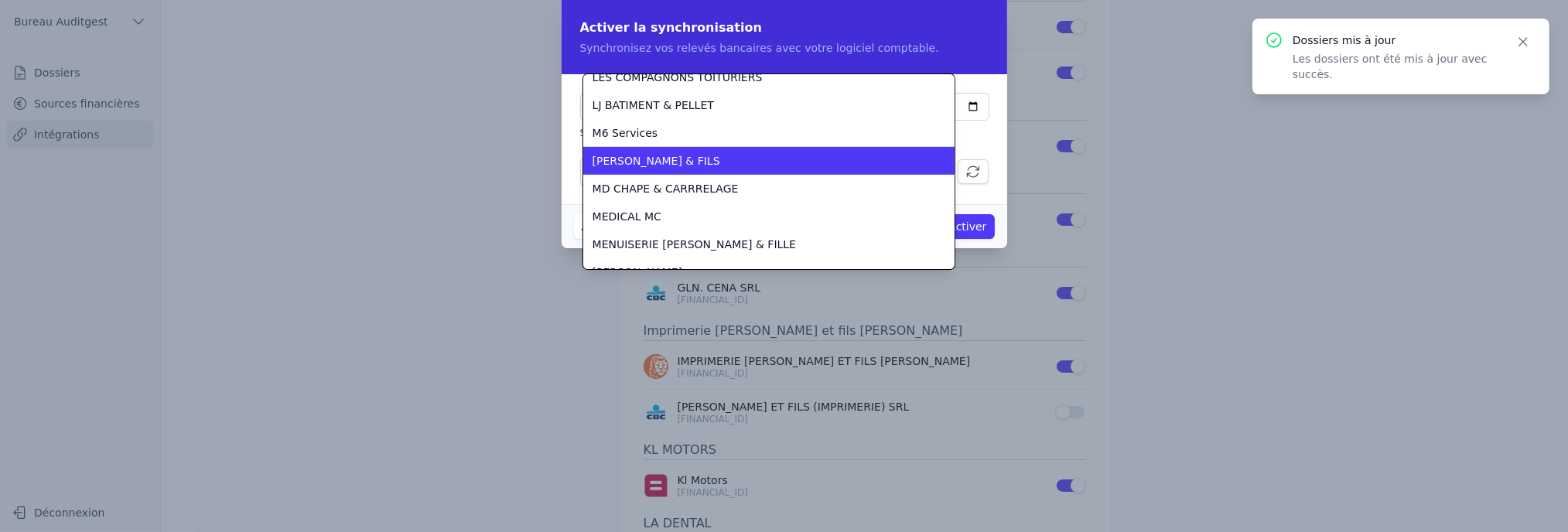
click at [627, 154] on span "[PERSON_NAME] & FILS" at bounding box center [656, 161] width 128 height 15
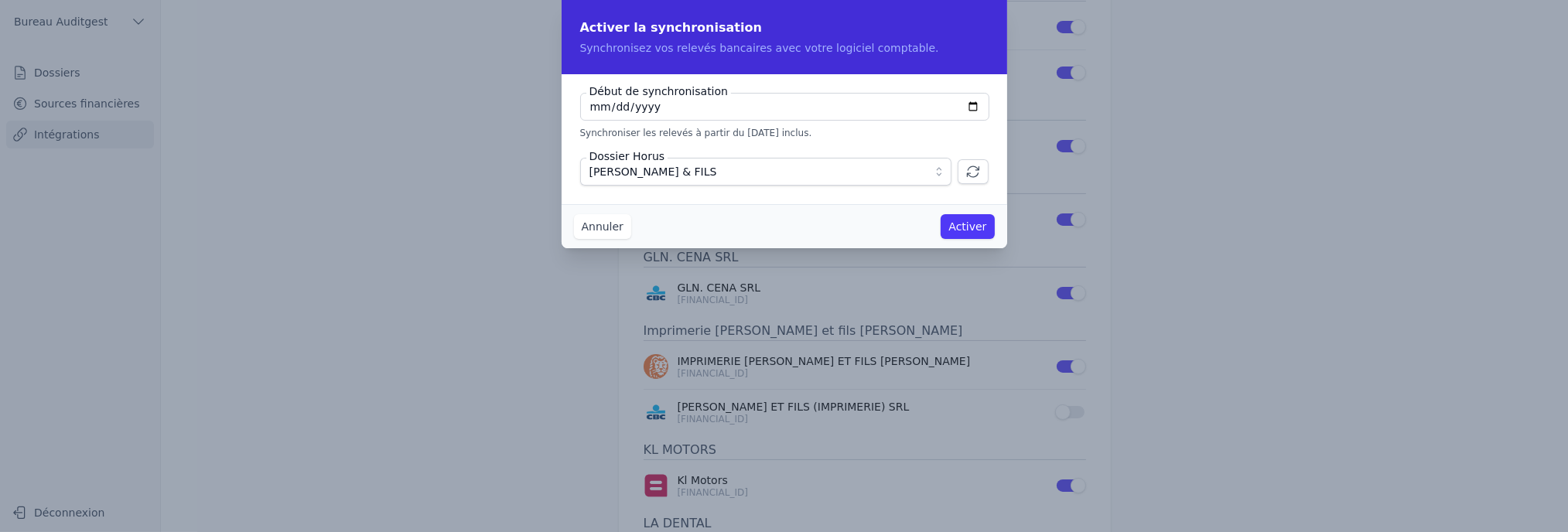
click at [973, 227] on button "Activer" at bounding box center [967, 227] width 53 height 25
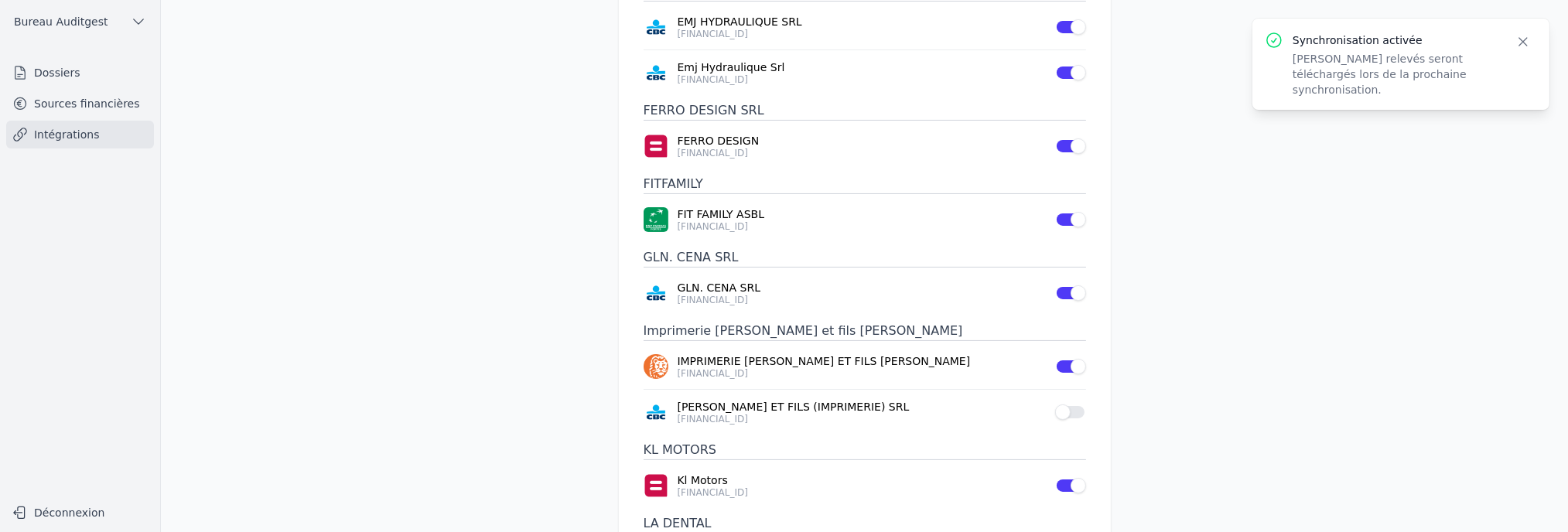
click at [1070, 404] on button "Use setting" at bounding box center [1071, 412] width 31 height 15
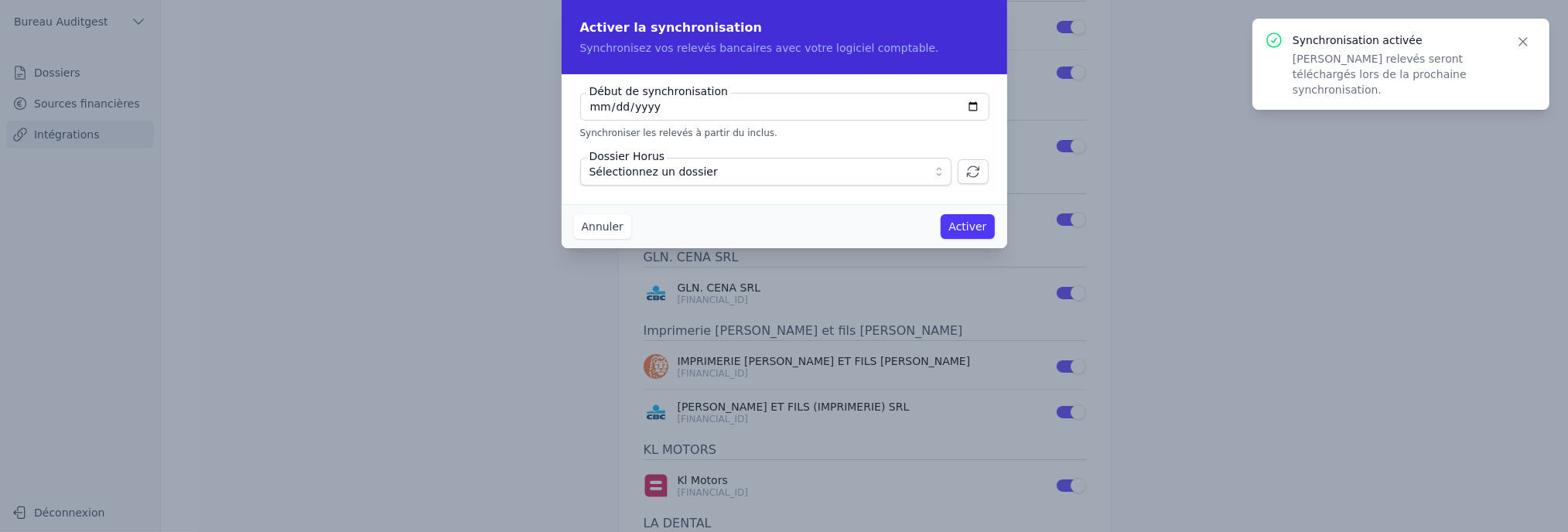
type input "[DATE]"
click at [813, 170] on span "Sélectionnez un dossier" at bounding box center [755, 172] width 331 height 19
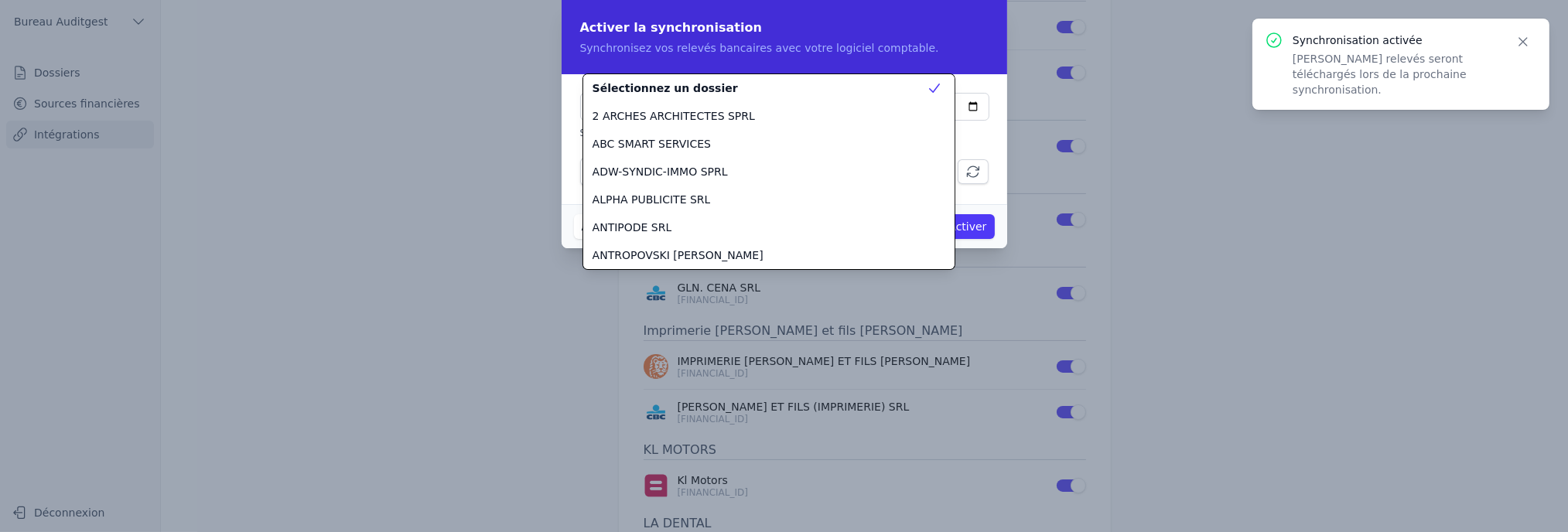
scroll to position [1196, 0]
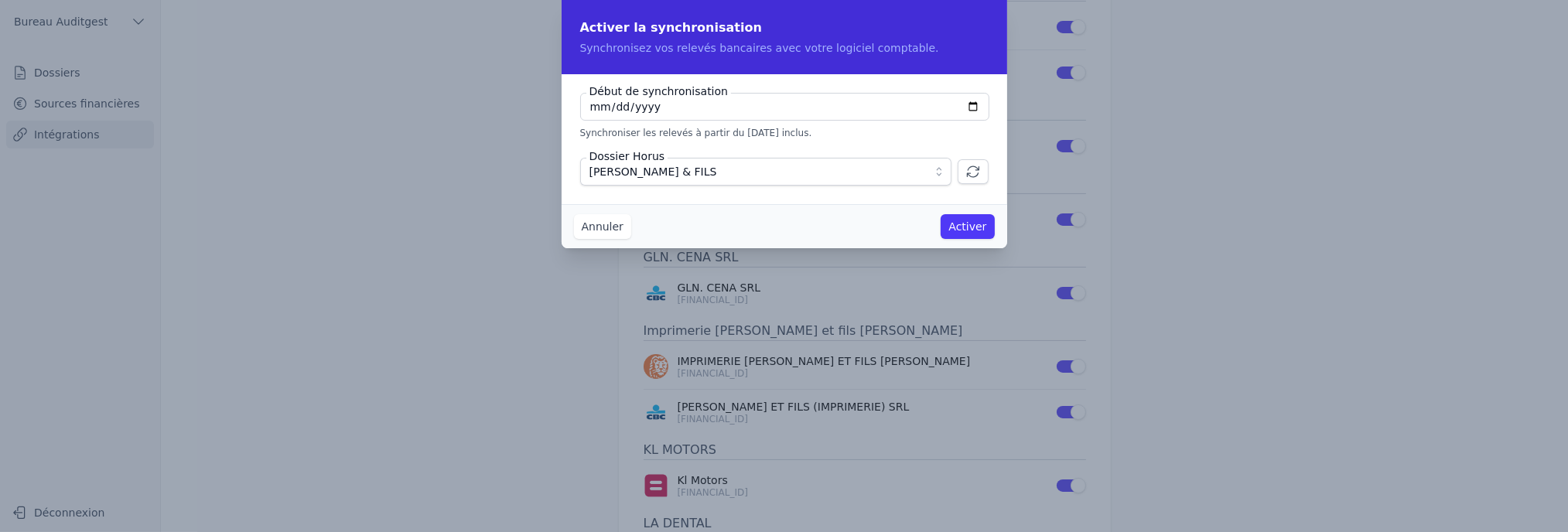
click at [970, 230] on button "Activer" at bounding box center [967, 227] width 53 height 25
